Goal: Contribute content: Add original content to the website for others to see

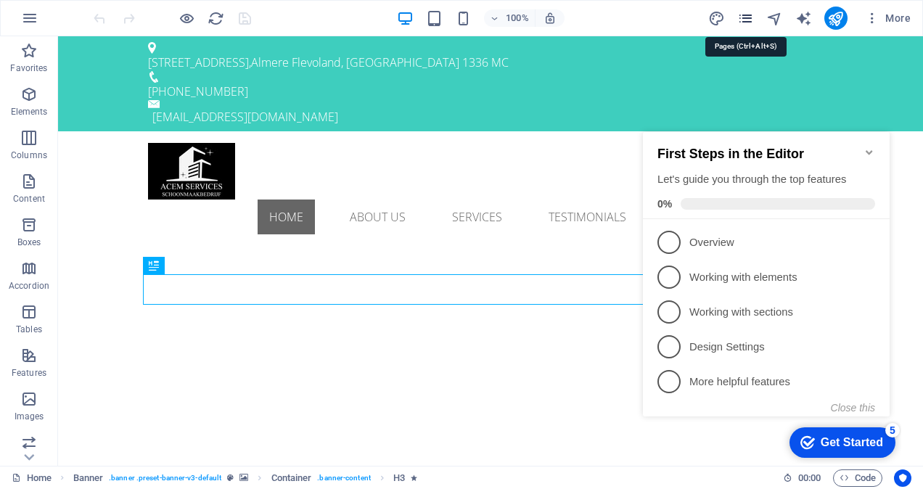
click at [750, 20] on icon "pages" at bounding box center [745, 18] width 17 height 17
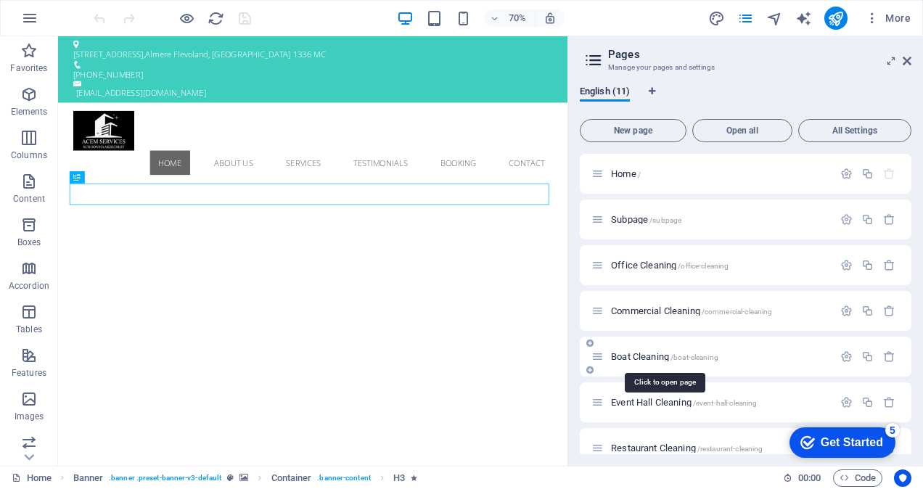
click at [654, 357] on span "Boat Cleaning /boat-cleaning" at bounding box center [664, 356] width 107 height 11
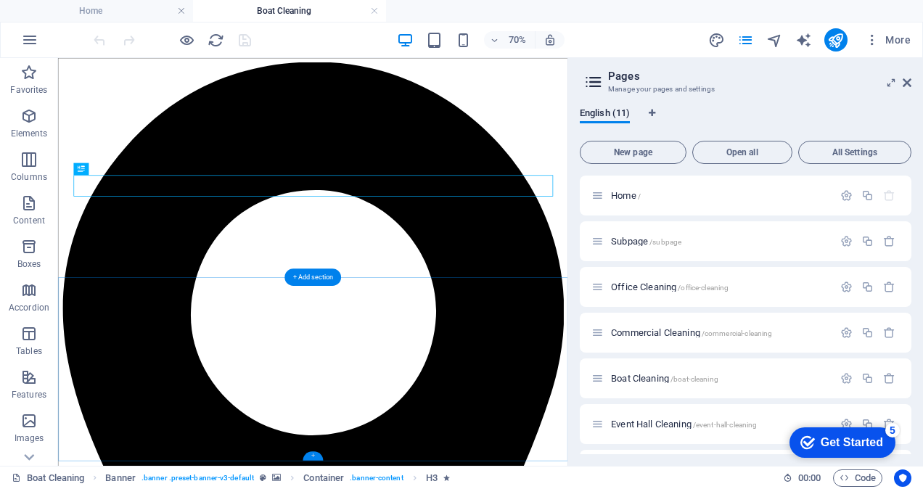
click at [313, 454] on div "+" at bounding box center [313, 455] width 20 height 9
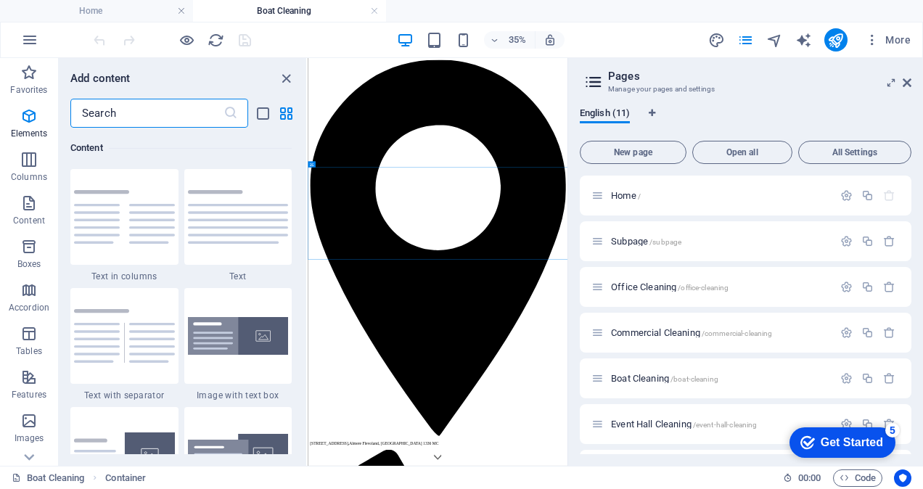
scroll to position [2540, 0]
click at [27, 172] on p "Columns" at bounding box center [29, 177] width 36 height 12
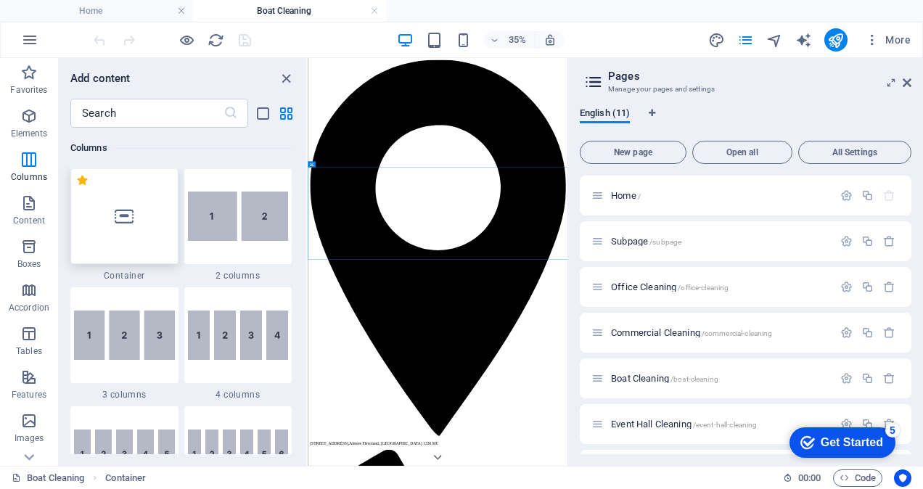
scroll to position [719, 0]
click at [29, 123] on icon "button" at bounding box center [28, 115] width 17 height 17
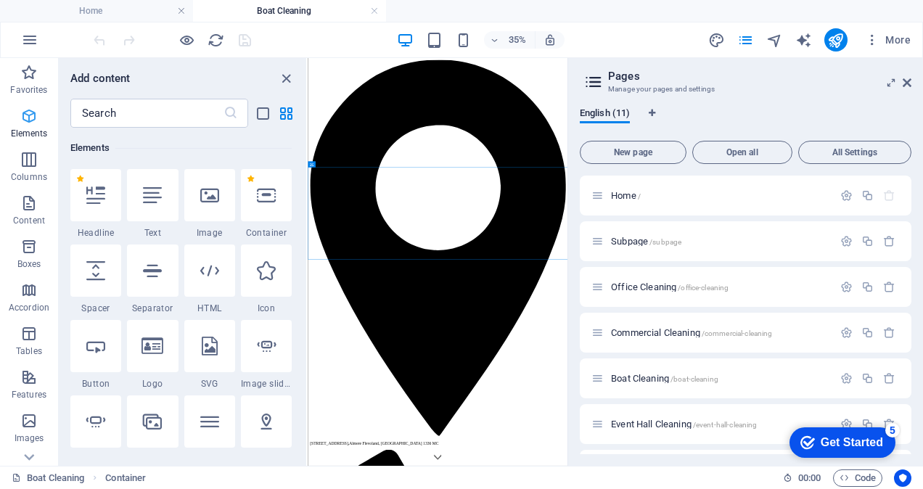
scroll to position [155, 0]
click at [213, 200] on icon at bounding box center [209, 195] width 19 height 19
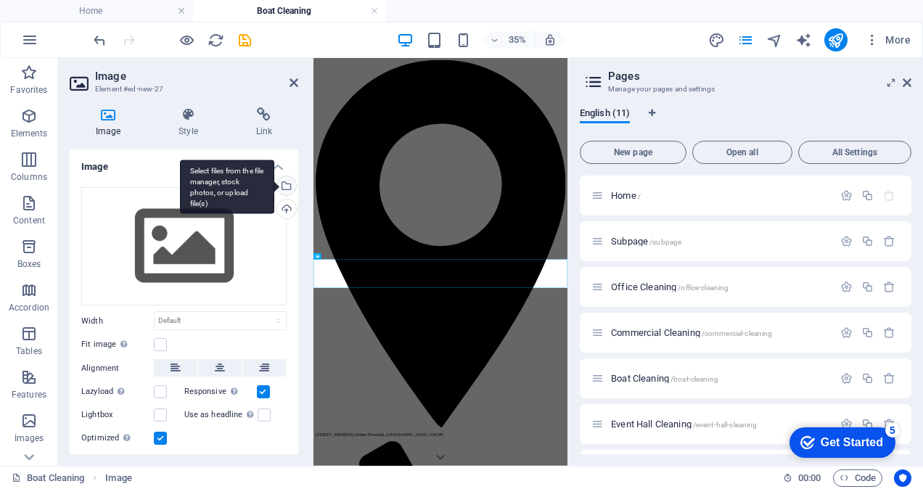
click at [283, 184] on div "Select files from the file manager, stock photos, or upload file(s)" at bounding box center [285, 187] width 22 height 22
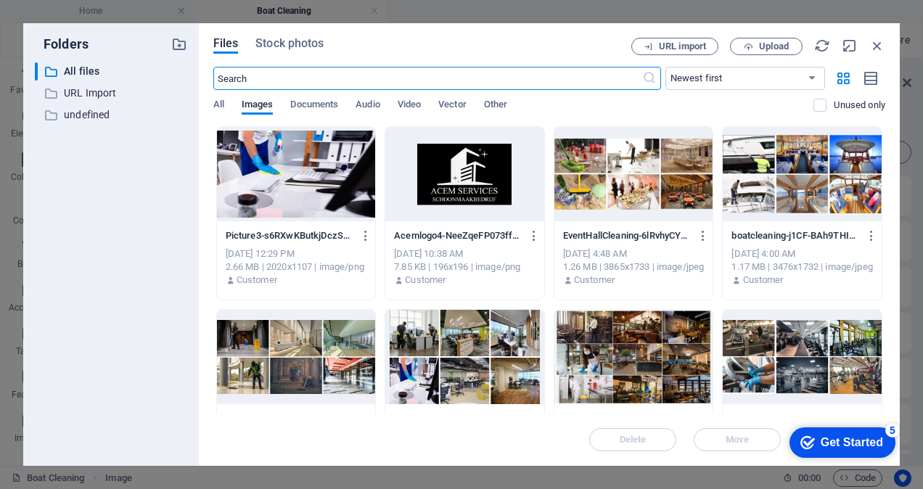
click at [798, 187] on div at bounding box center [802, 174] width 159 height 94
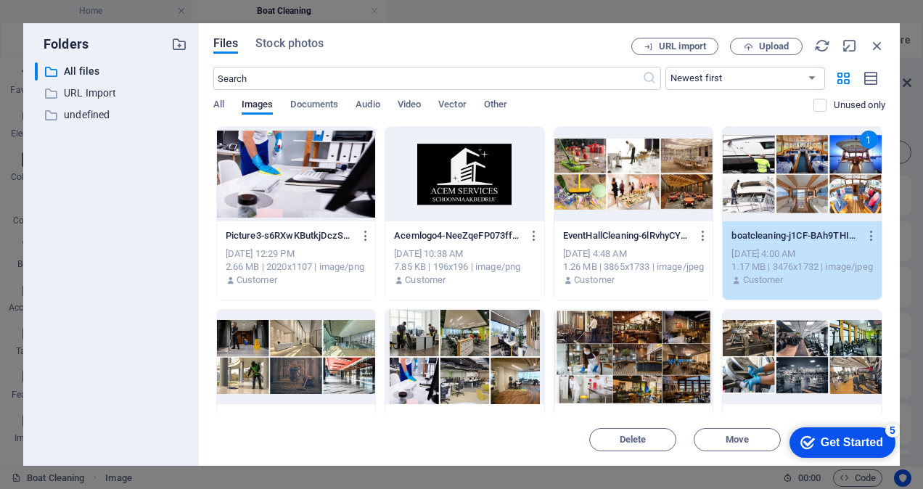
click at [798, 187] on div "1" at bounding box center [802, 174] width 159 height 94
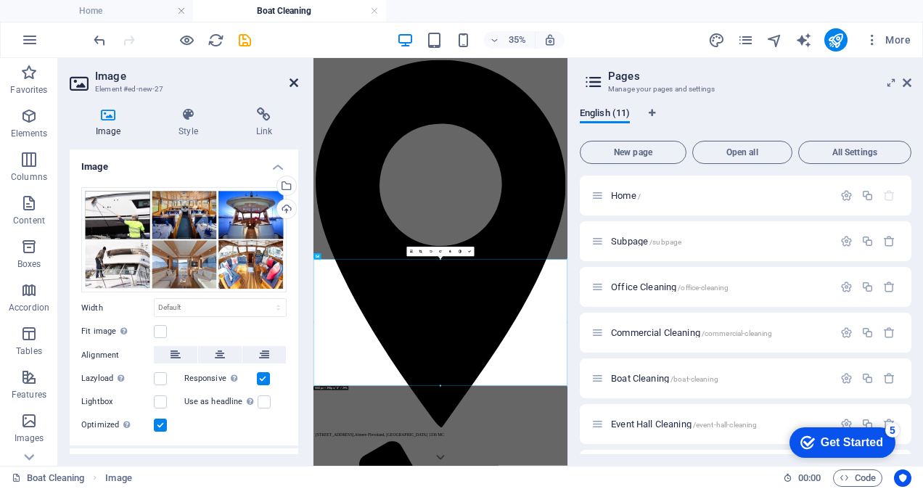
click at [296, 83] on icon at bounding box center [294, 83] width 9 height 12
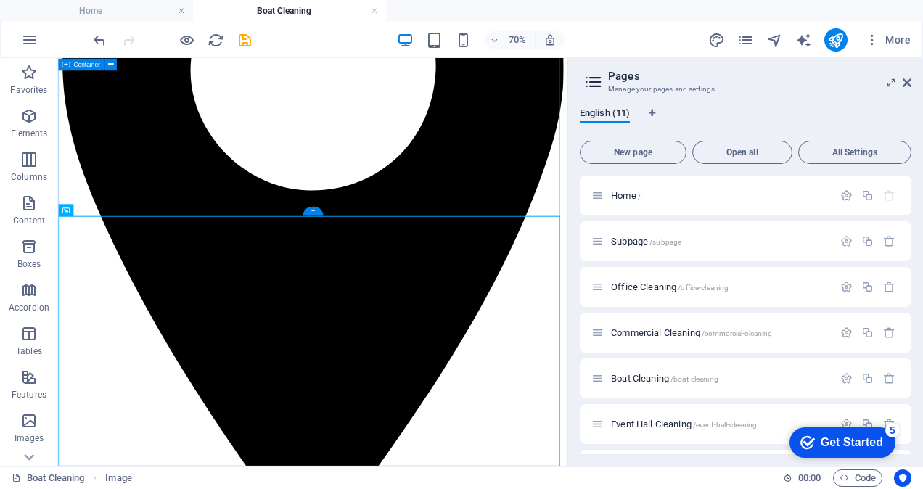
scroll to position [60, 0]
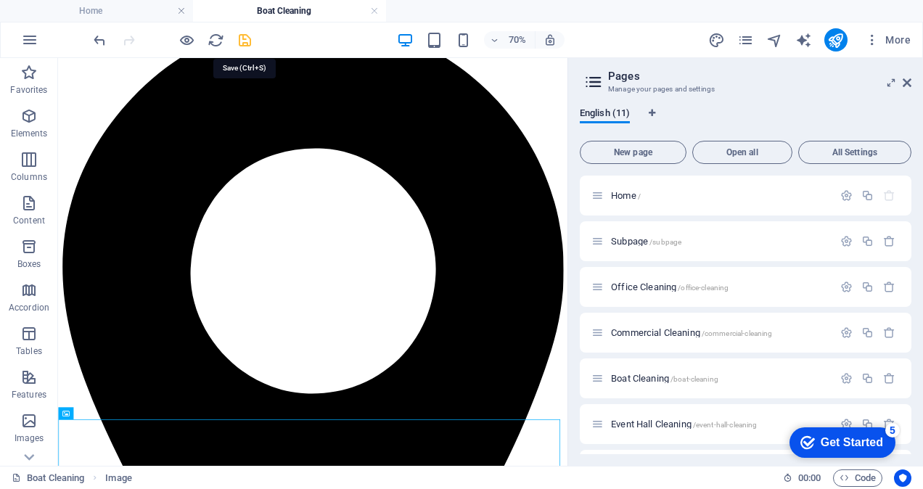
click at [245, 41] on icon "save" at bounding box center [245, 40] width 17 height 17
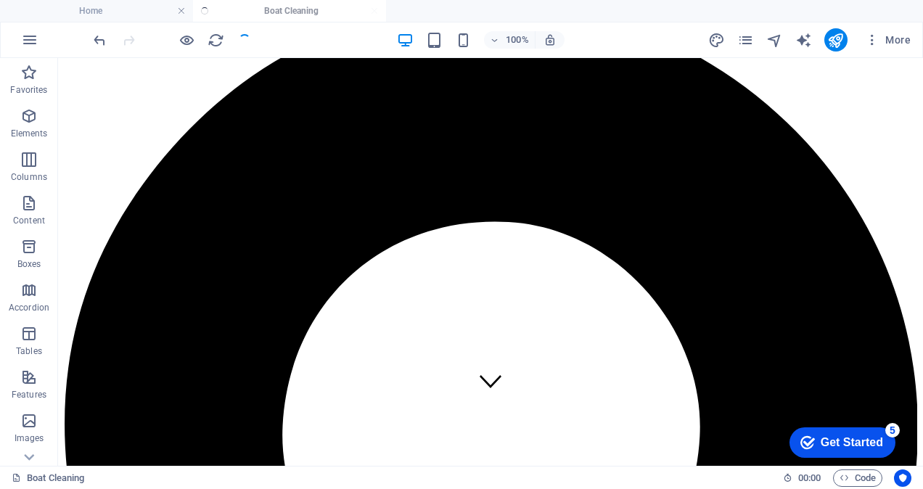
scroll to position [531, 0]
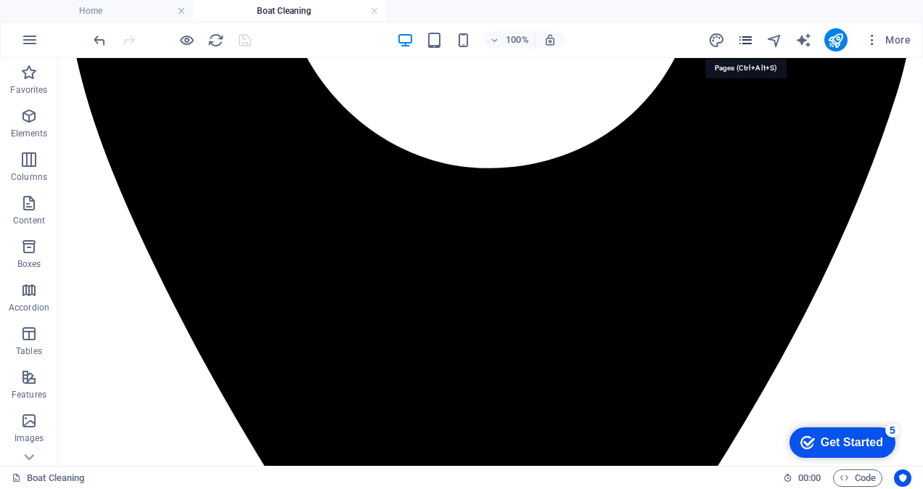
click at [750, 42] on icon "pages" at bounding box center [745, 40] width 17 height 17
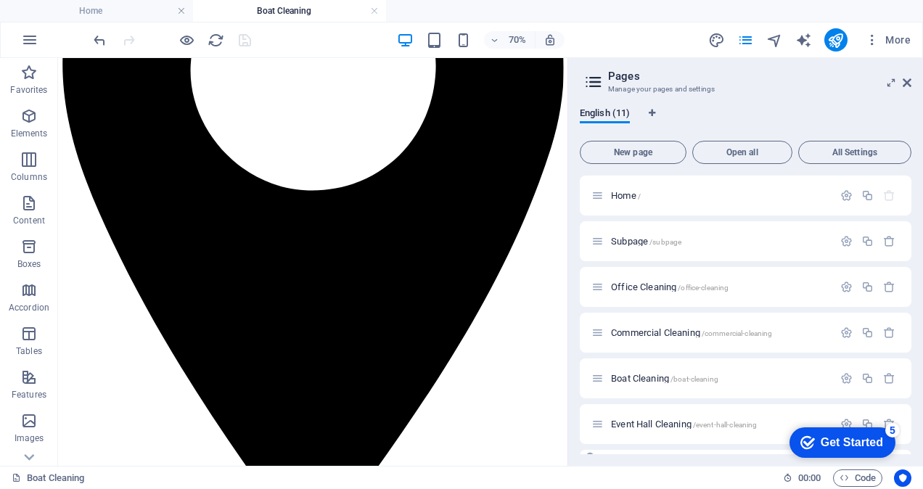
scroll to position [145, 0]
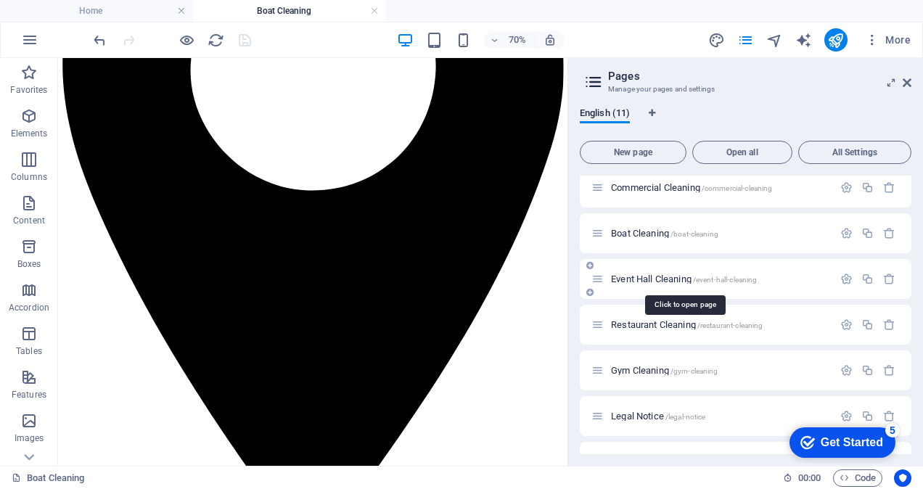
click at [650, 279] on span "Event Hall Cleaning /event-hall-cleaning" at bounding box center [684, 279] width 146 height 11
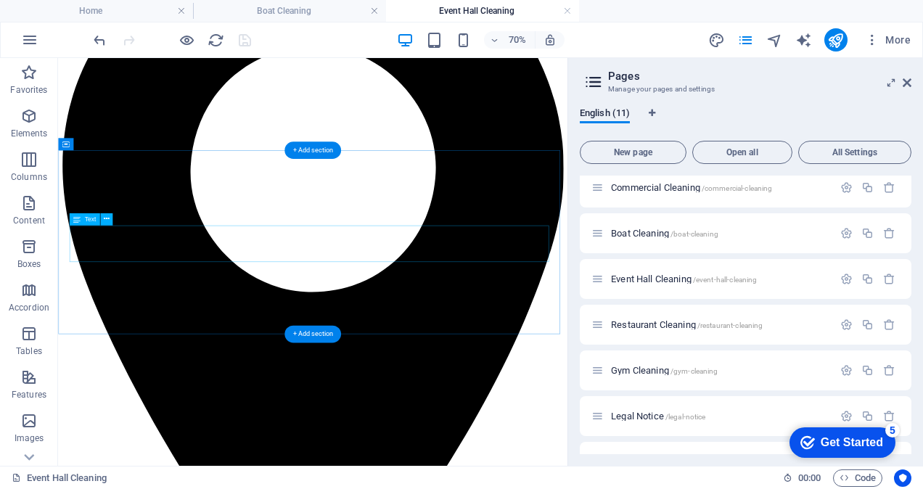
scroll to position [218, 0]
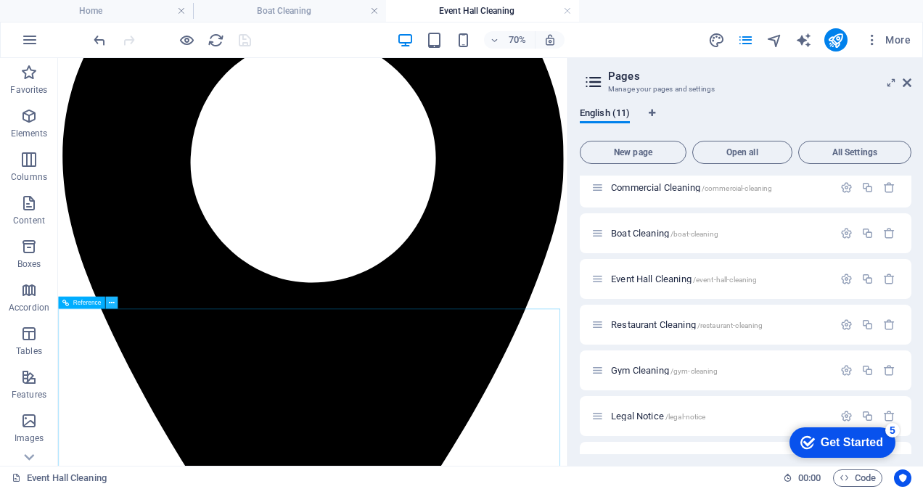
click at [113, 302] on icon at bounding box center [112, 302] width 6 height 11
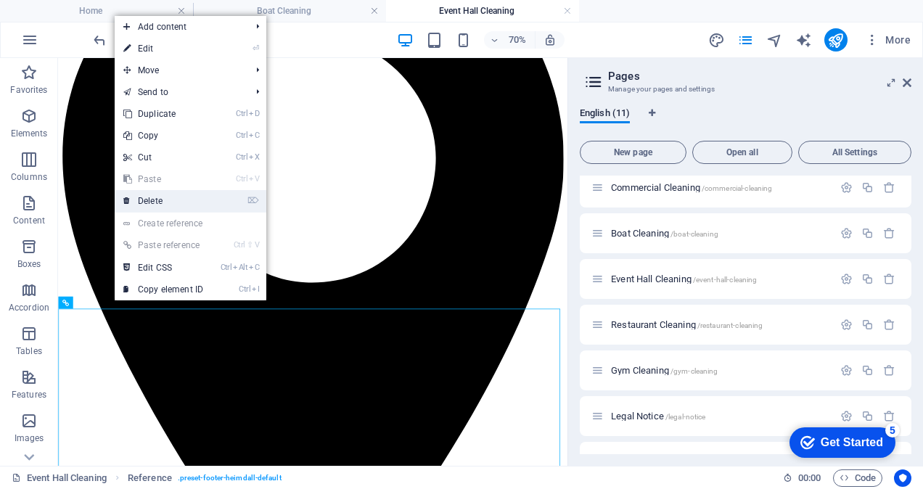
click at [164, 201] on link "⌦ Delete" at bounding box center [163, 201] width 97 height 22
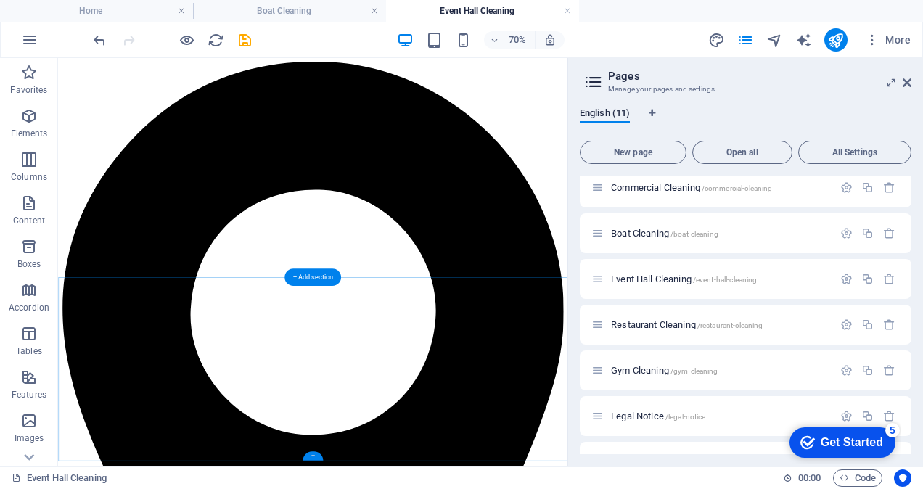
click at [313, 455] on div "+" at bounding box center [313, 455] width 20 height 9
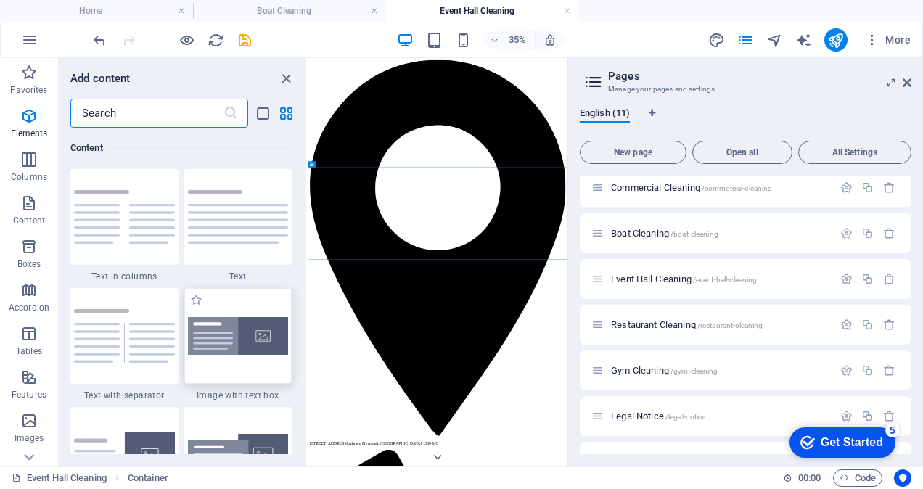
scroll to position [2540, 0]
click at [30, 117] on icon "button" at bounding box center [28, 115] width 17 height 17
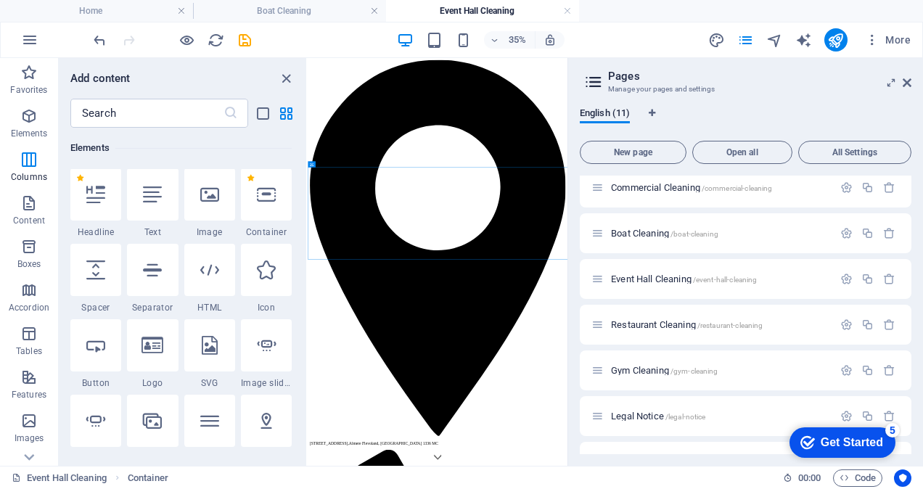
scroll to position [155, 0]
click at [217, 207] on div at bounding box center [209, 195] width 51 height 52
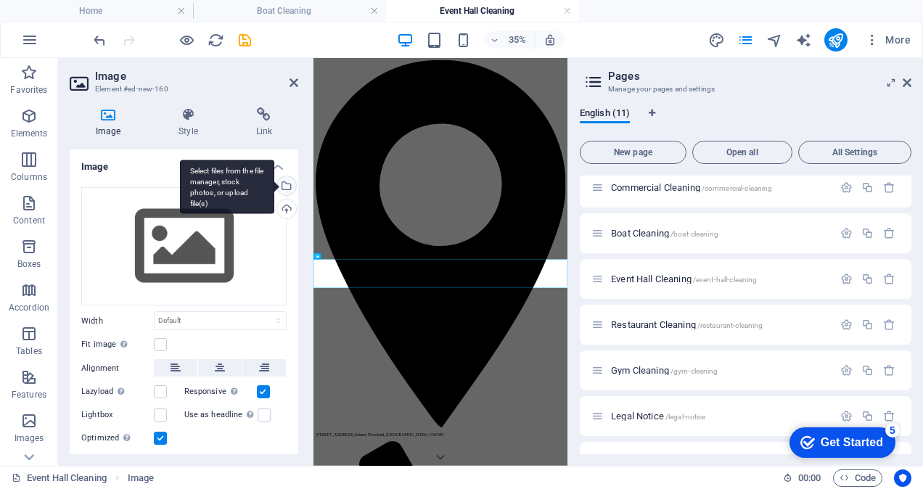
click at [274, 183] on div "Select files from the file manager, stock photos, or upload file(s)" at bounding box center [227, 187] width 94 height 54
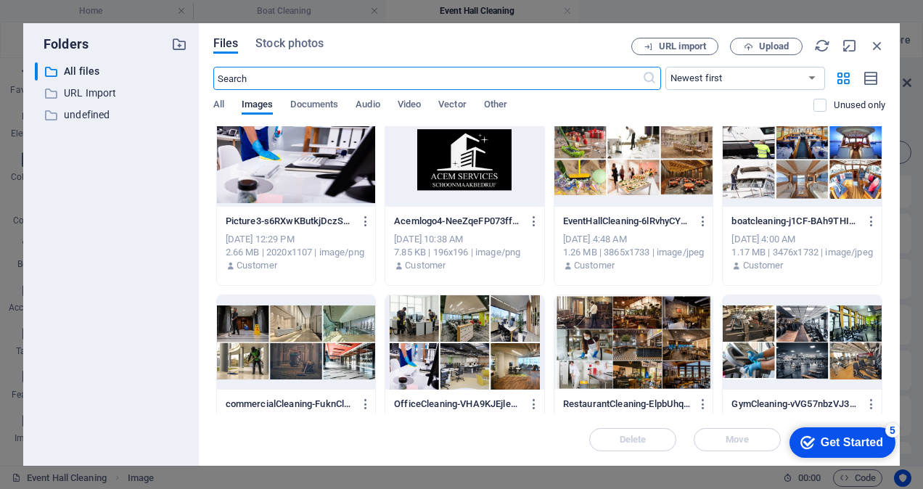
scroll to position [0, 0]
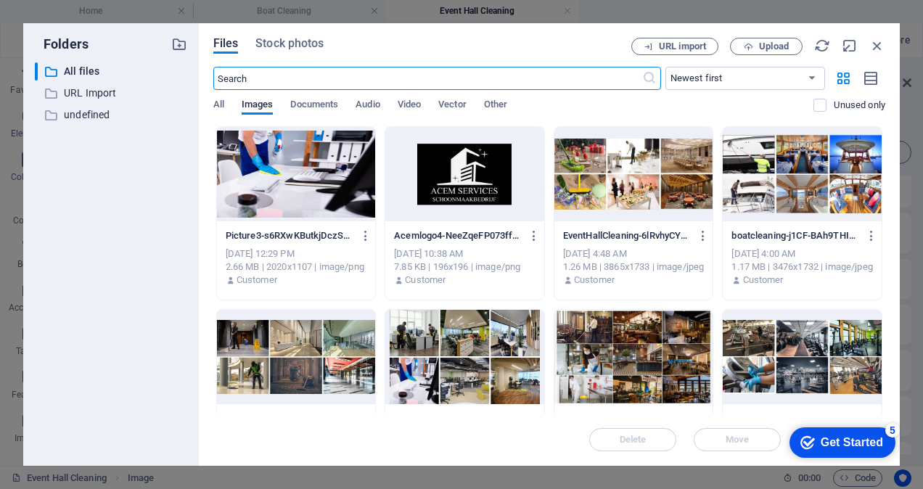
click at [630, 179] on div at bounding box center [634, 174] width 159 height 94
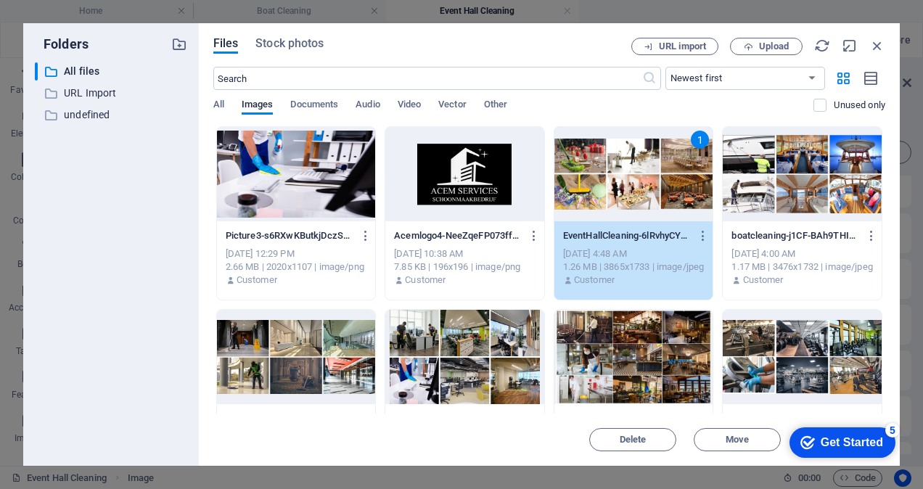
click at [630, 179] on div "1" at bounding box center [634, 174] width 159 height 94
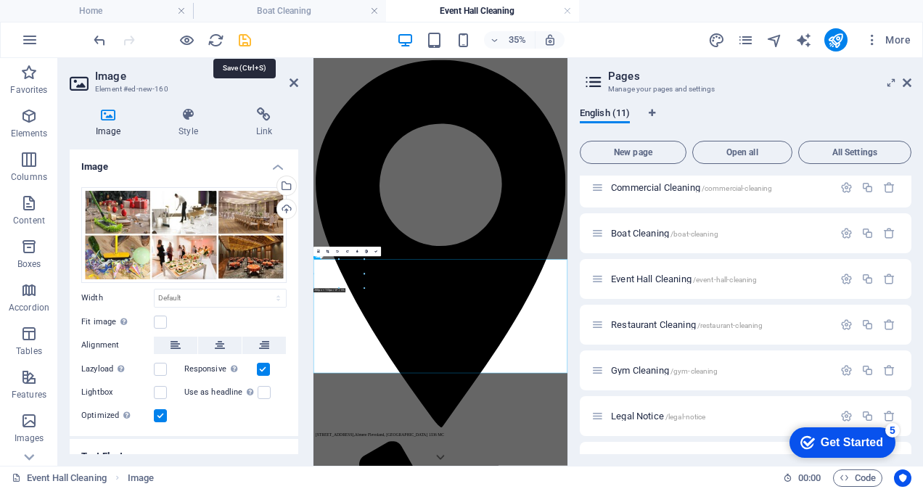
click at [245, 42] on icon "save" at bounding box center [245, 40] width 17 height 17
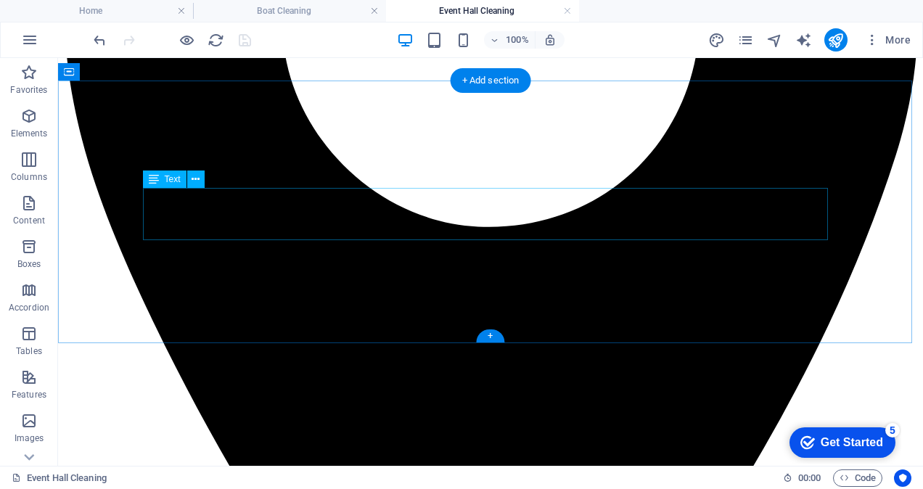
scroll to position [501, 0]
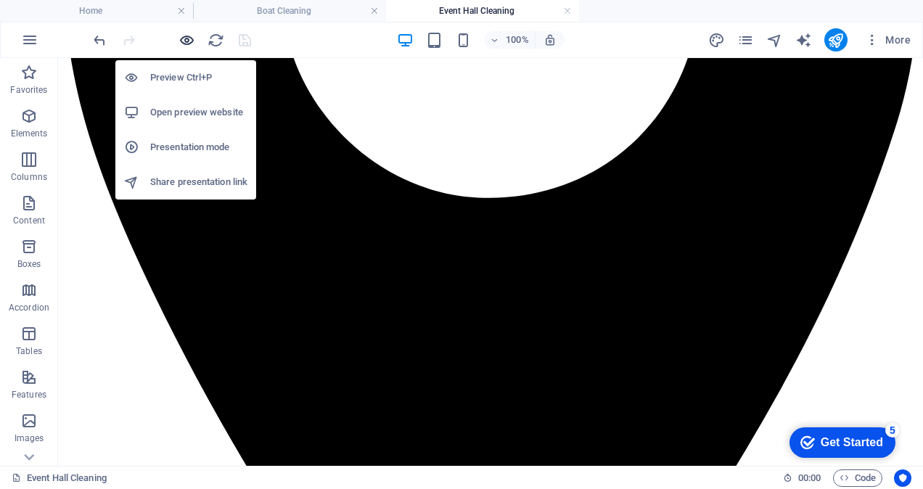
click at [189, 31] on button "button" at bounding box center [186, 39] width 17 height 17
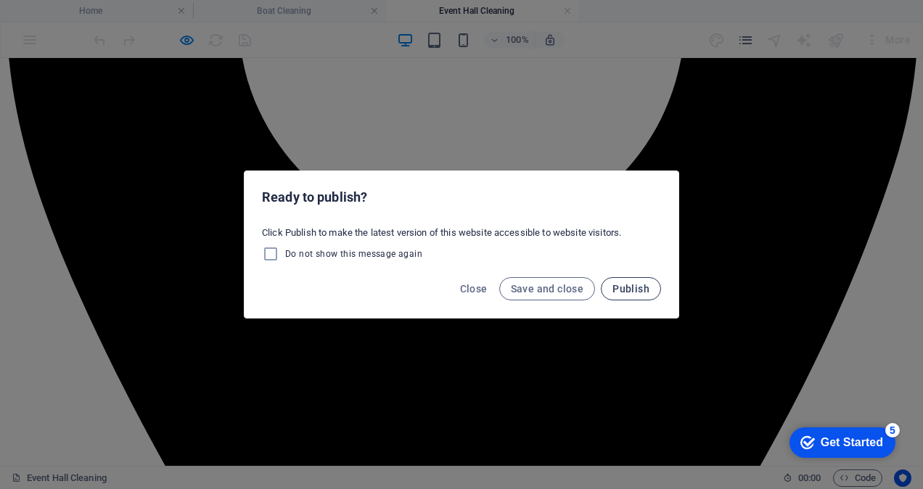
click at [633, 294] on span "Publish" at bounding box center [631, 289] width 37 height 12
